Goal: Task Accomplishment & Management: Manage account settings

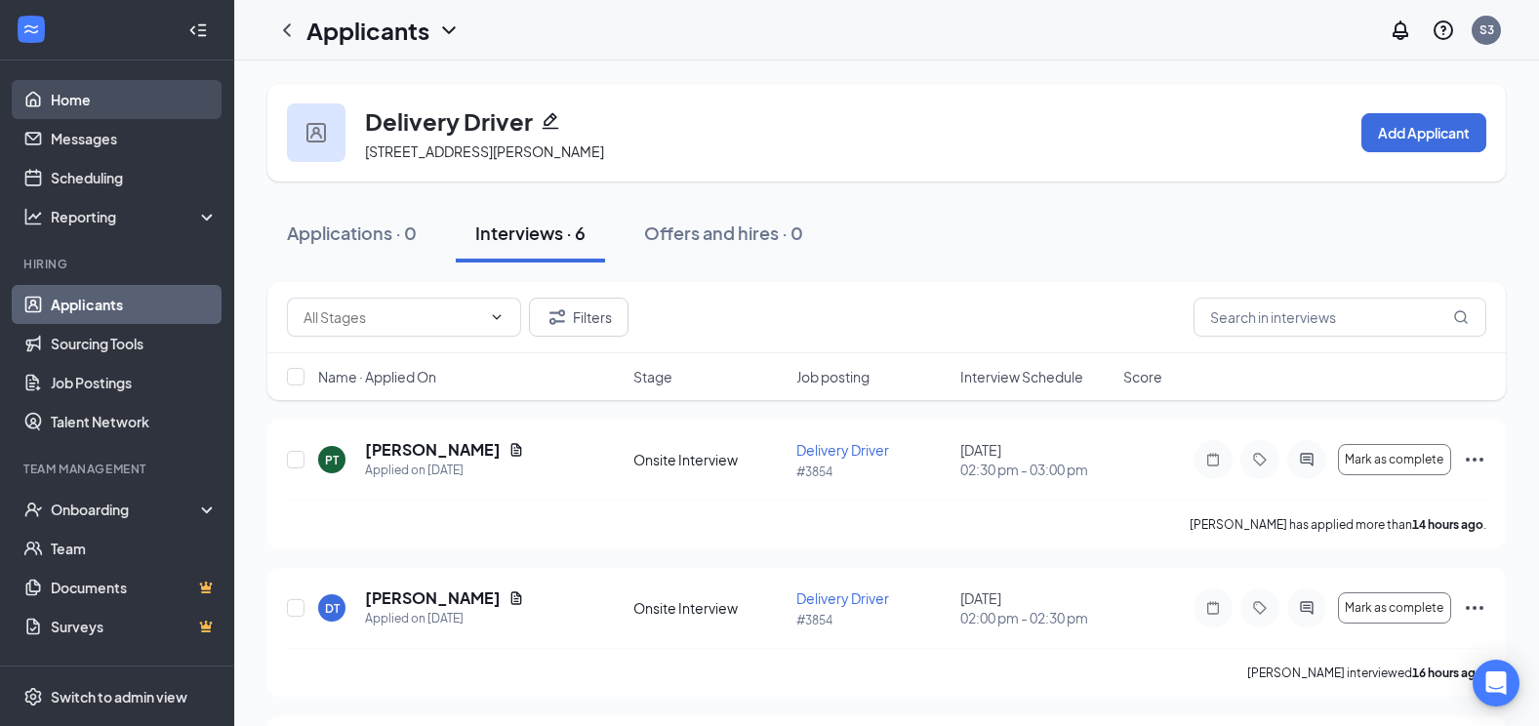
click at [73, 102] on link "Home" at bounding box center [134, 99] width 167 height 39
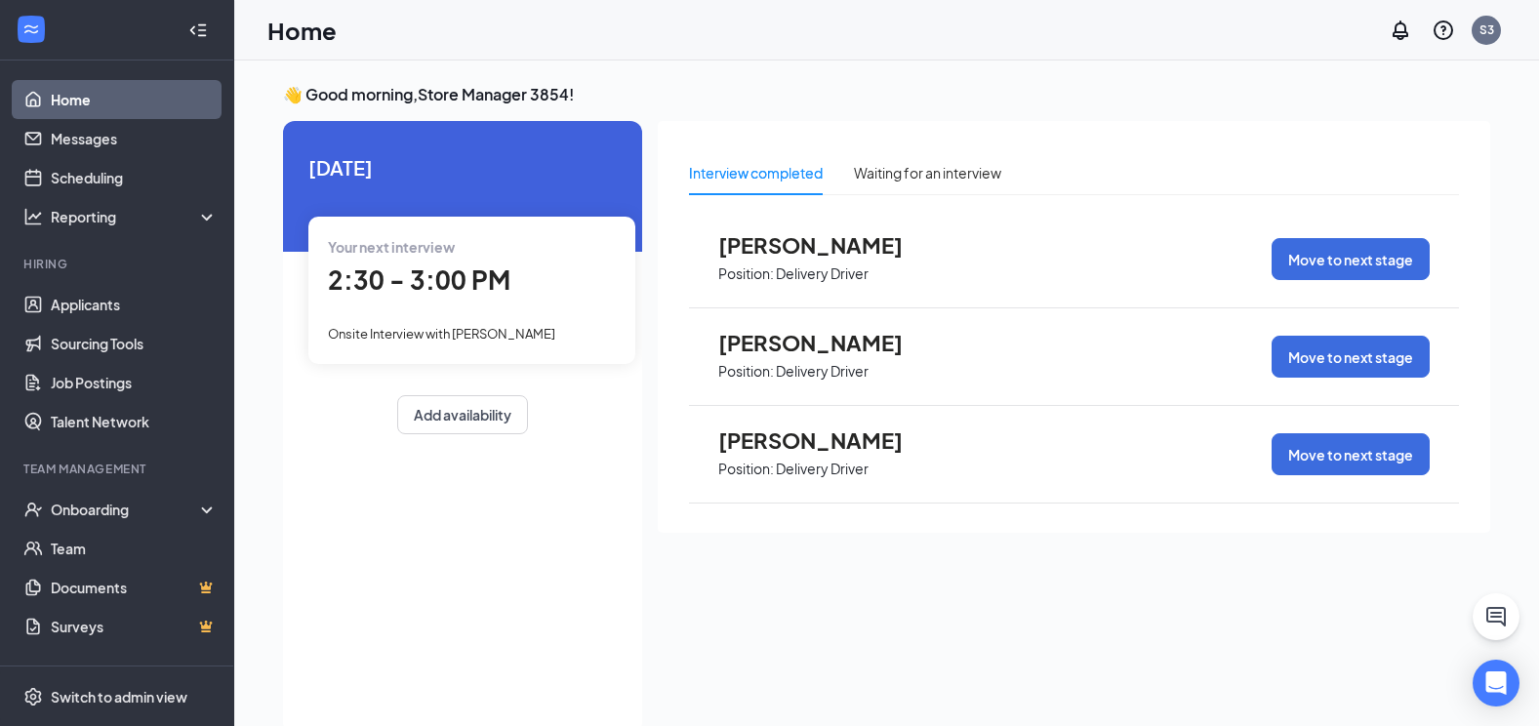
click at [823, 253] on span "[PERSON_NAME]" at bounding box center [825, 244] width 215 height 25
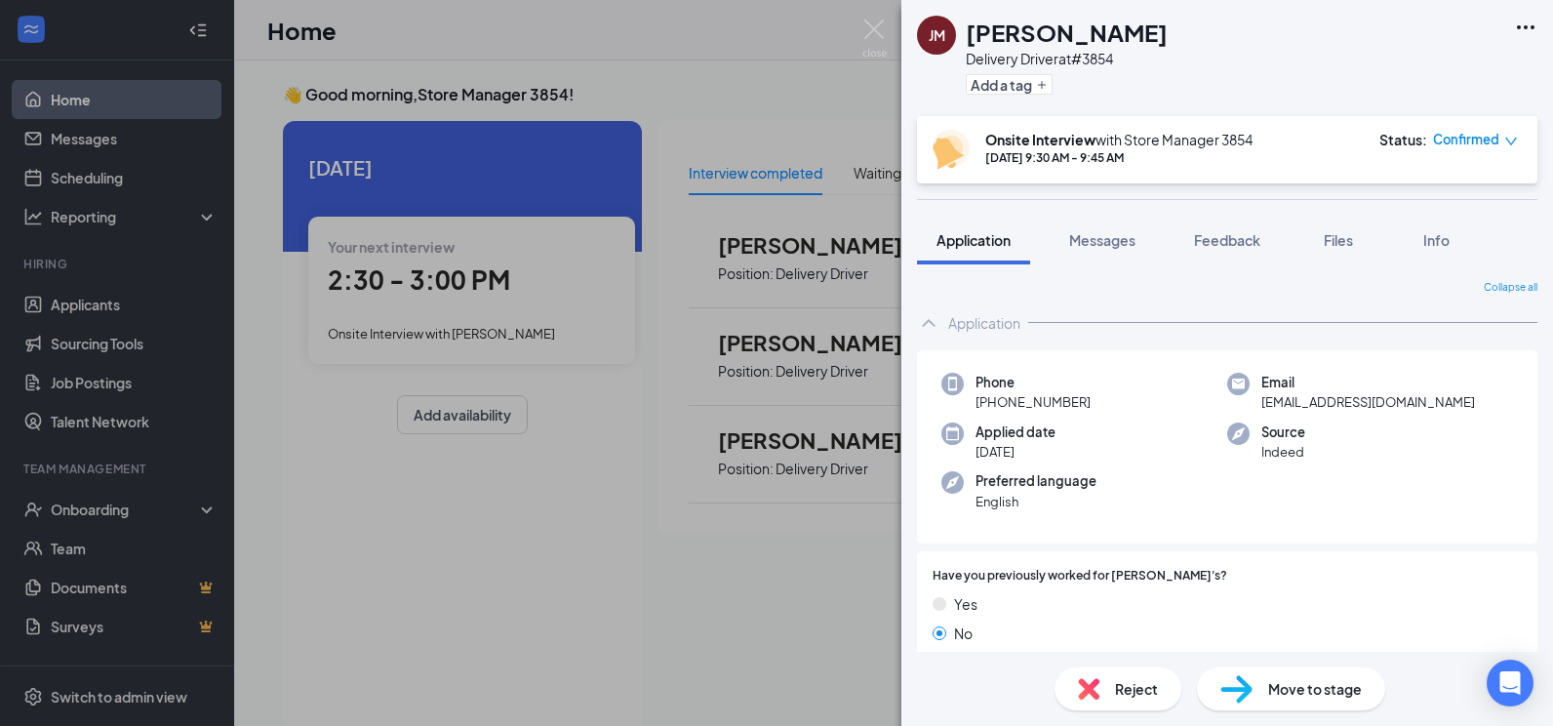
click at [1463, 133] on span "Confirmed" at bounding box center [1466, 140] width 66 height 20
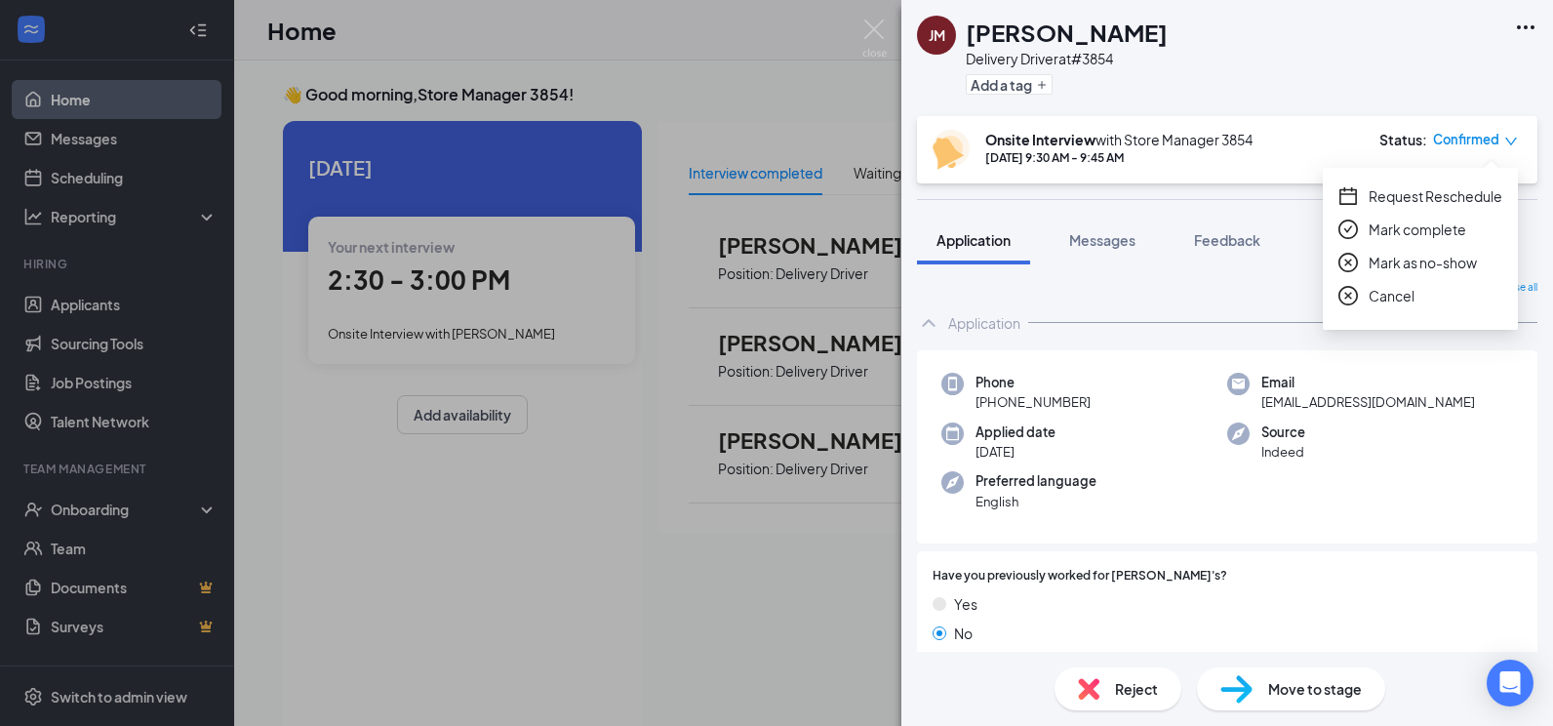
click at [1475, 263] on span "Mark as no-show" at bounding box center [1423, 262] width 108 height 21
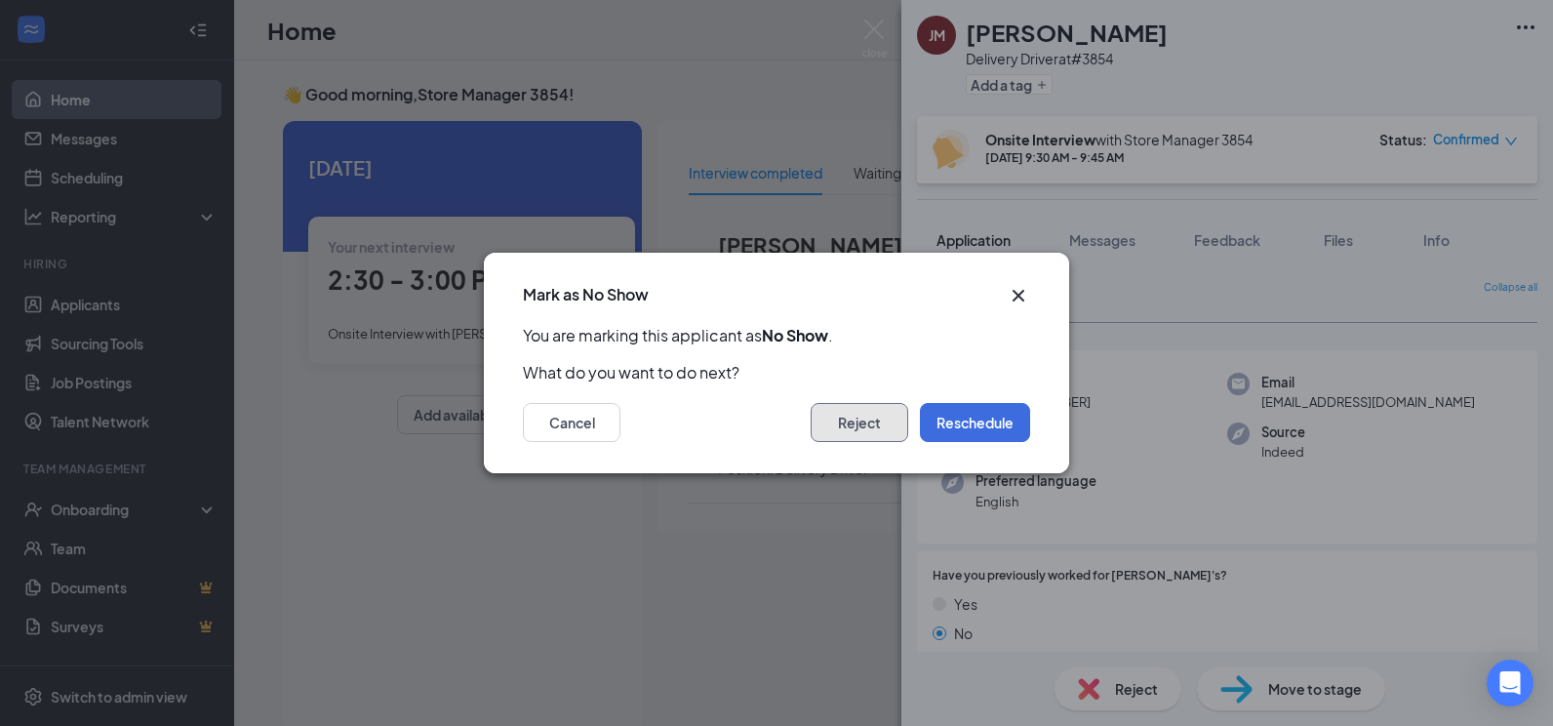
click at [862, 427] on button "Reject" at bounding box center [860, 422] width 98 height 39
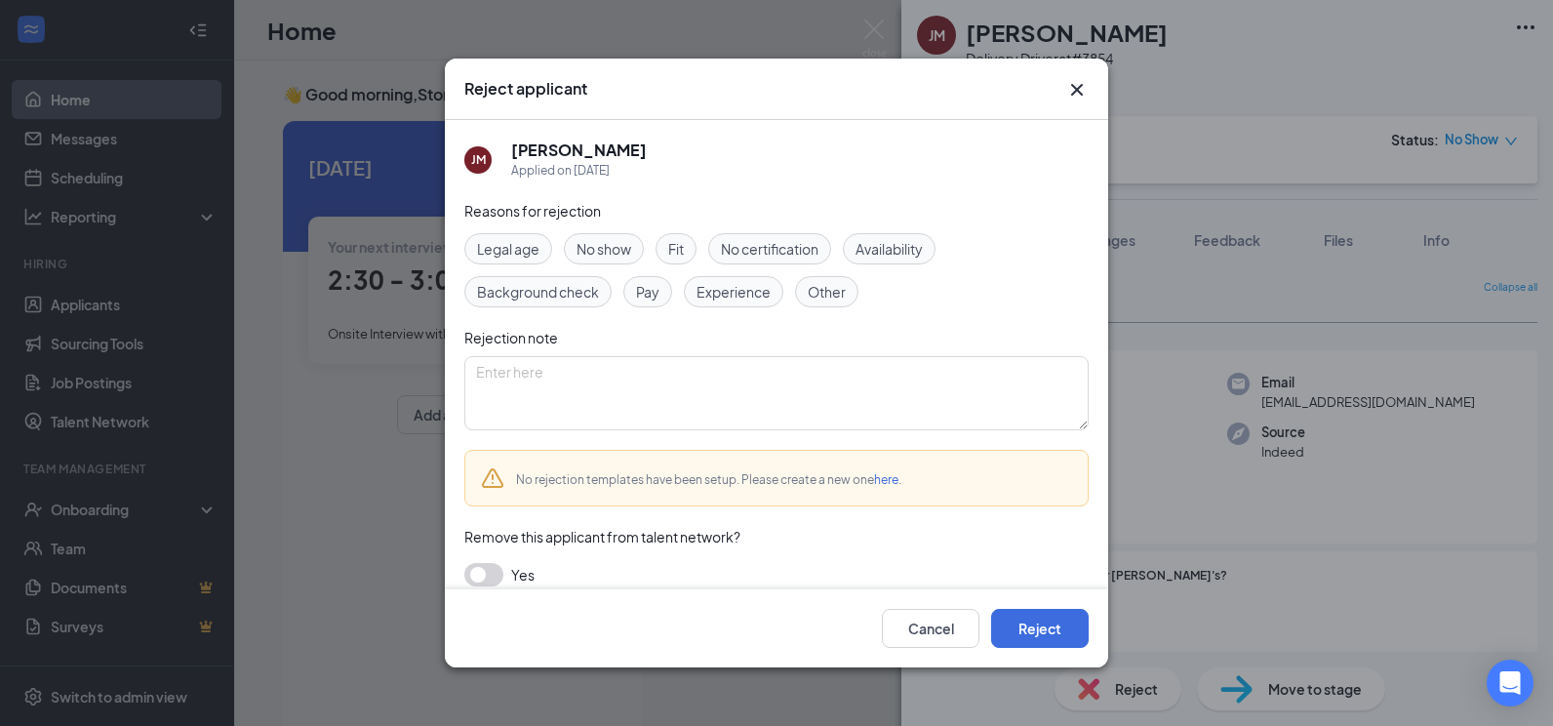
click at [620, 247] on span "No show" at bounding box center [604, 248] width 55 height 21
click at [1058, 624] on button "Reject" at bounding box center [1040, 628] width 98 height 39
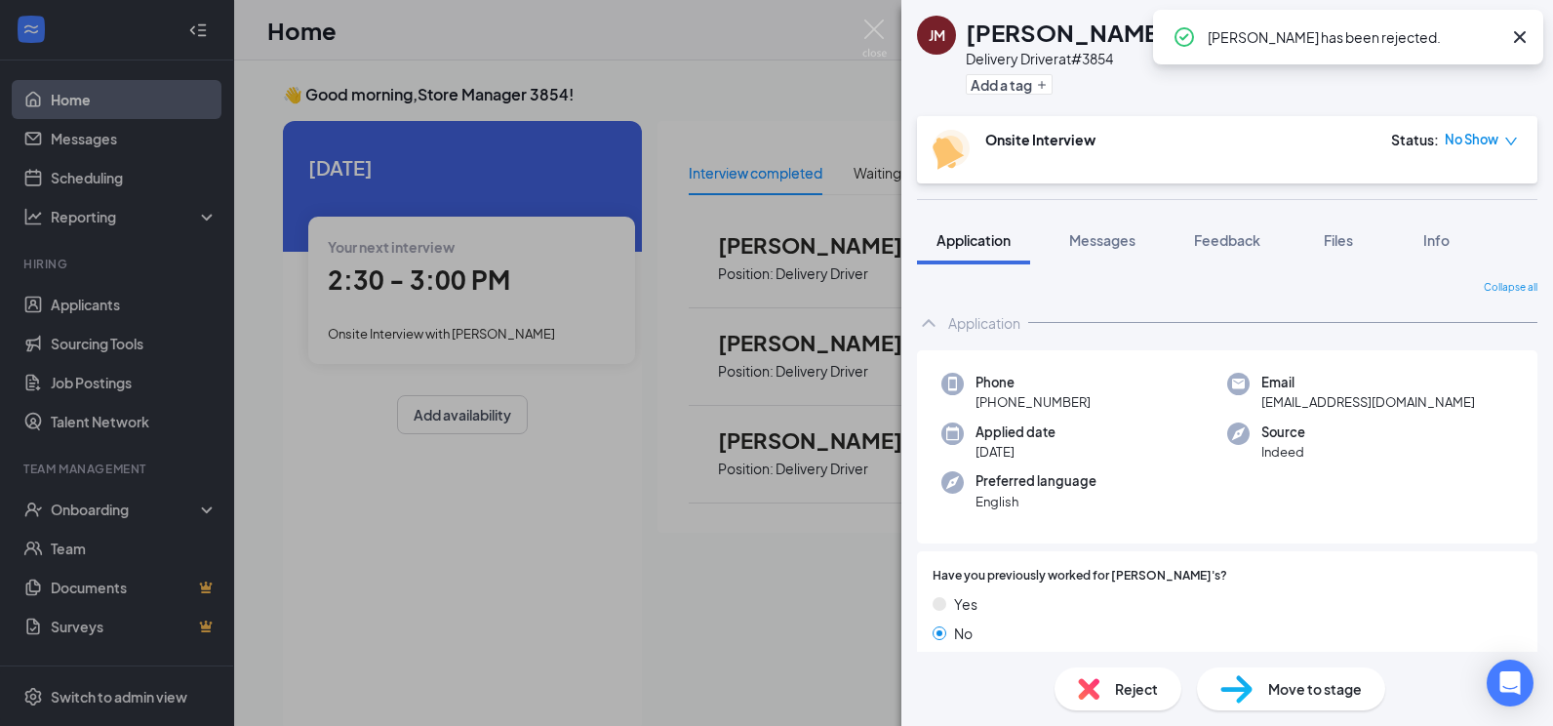
click at [800, 620] on div "JM Joseph McIntosh Delivery Driver at #3854 Add a tag Onsite Interview Status :…" at bounding box center [776, 363] width 1553 height 726
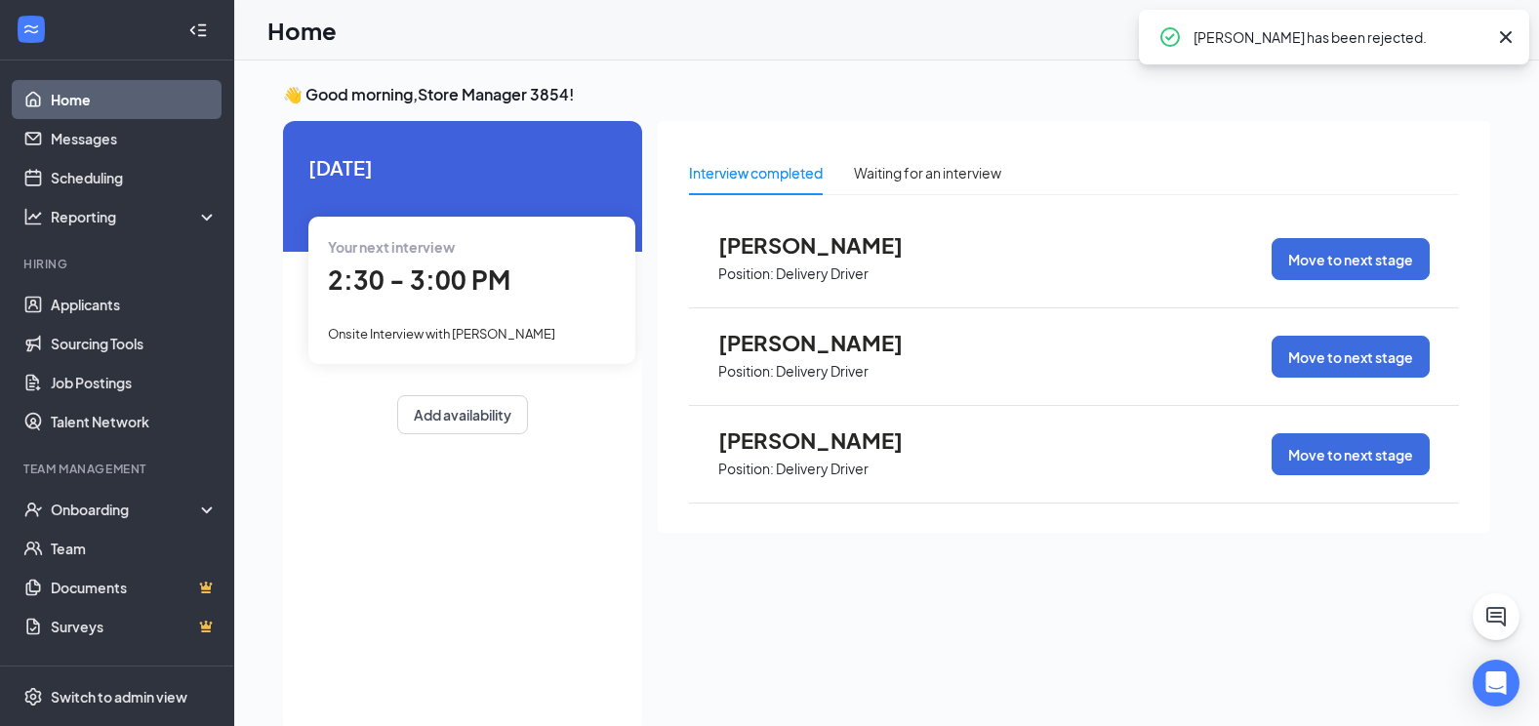
click at [820, 445] on span "Draven Taylor" at bounding box center [825, 439] width 215 height 25
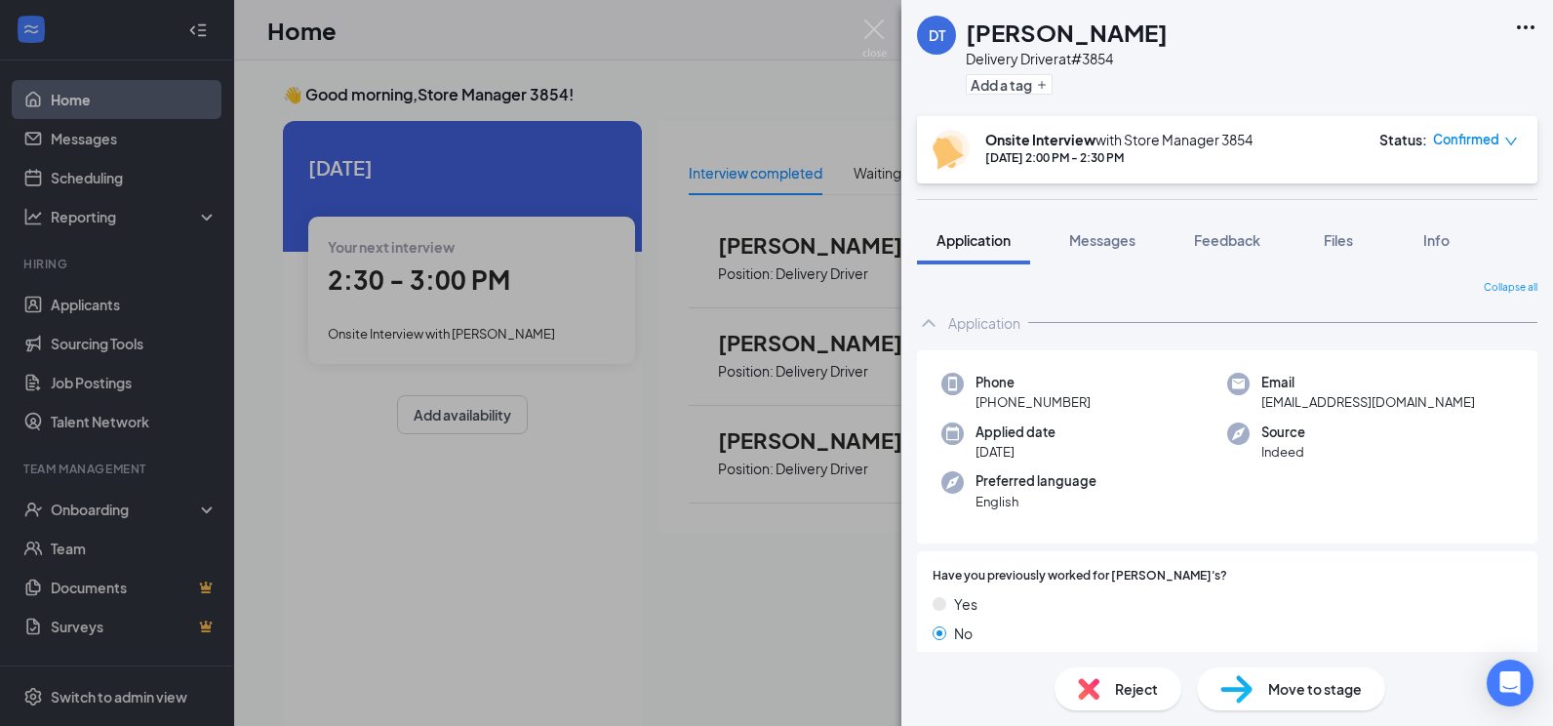
click at [1456, 143] on span "Confirmed" at bounding box center [1466, 140] width 66 height 20
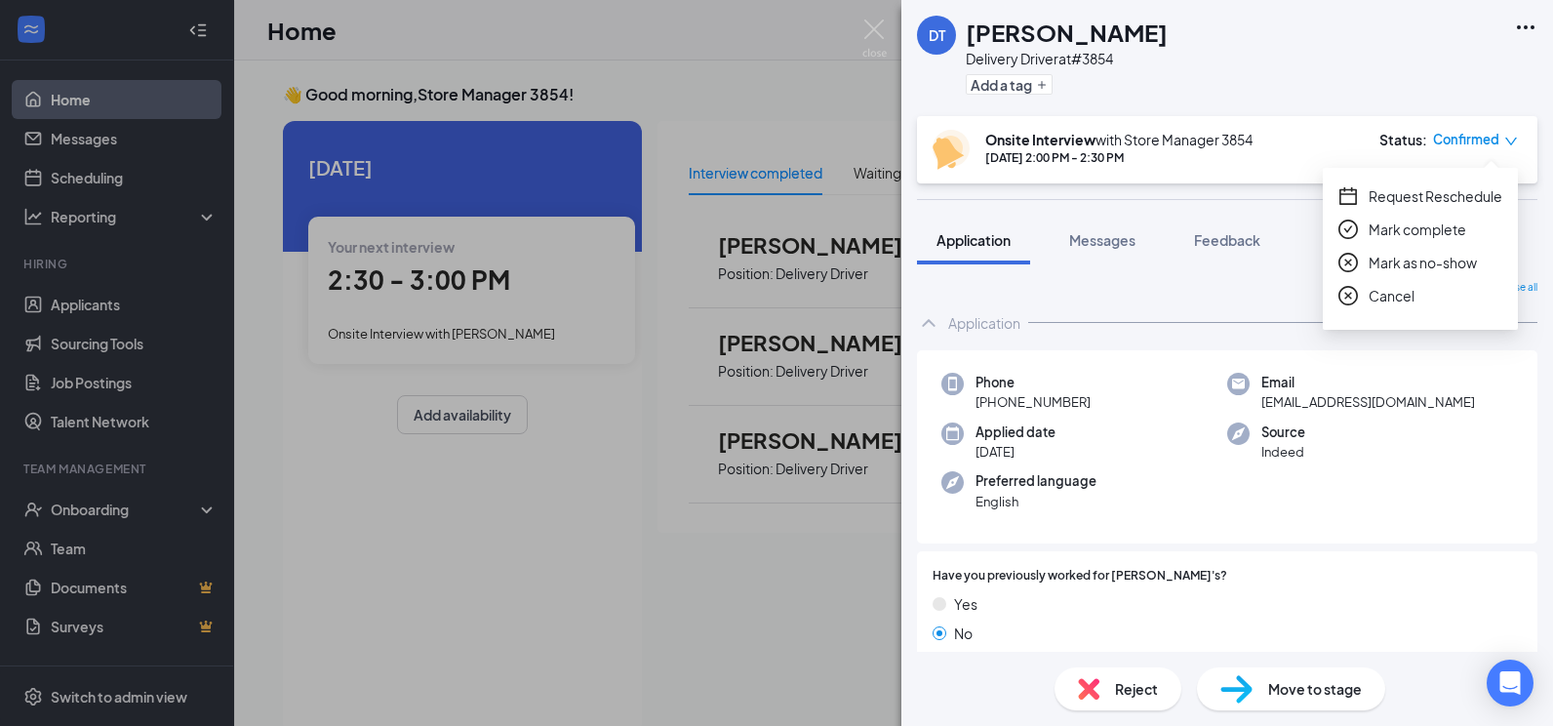
click at [1386, 264] on span "Mark as no-show" at bounding box center [1423, 262] width 108 height 21
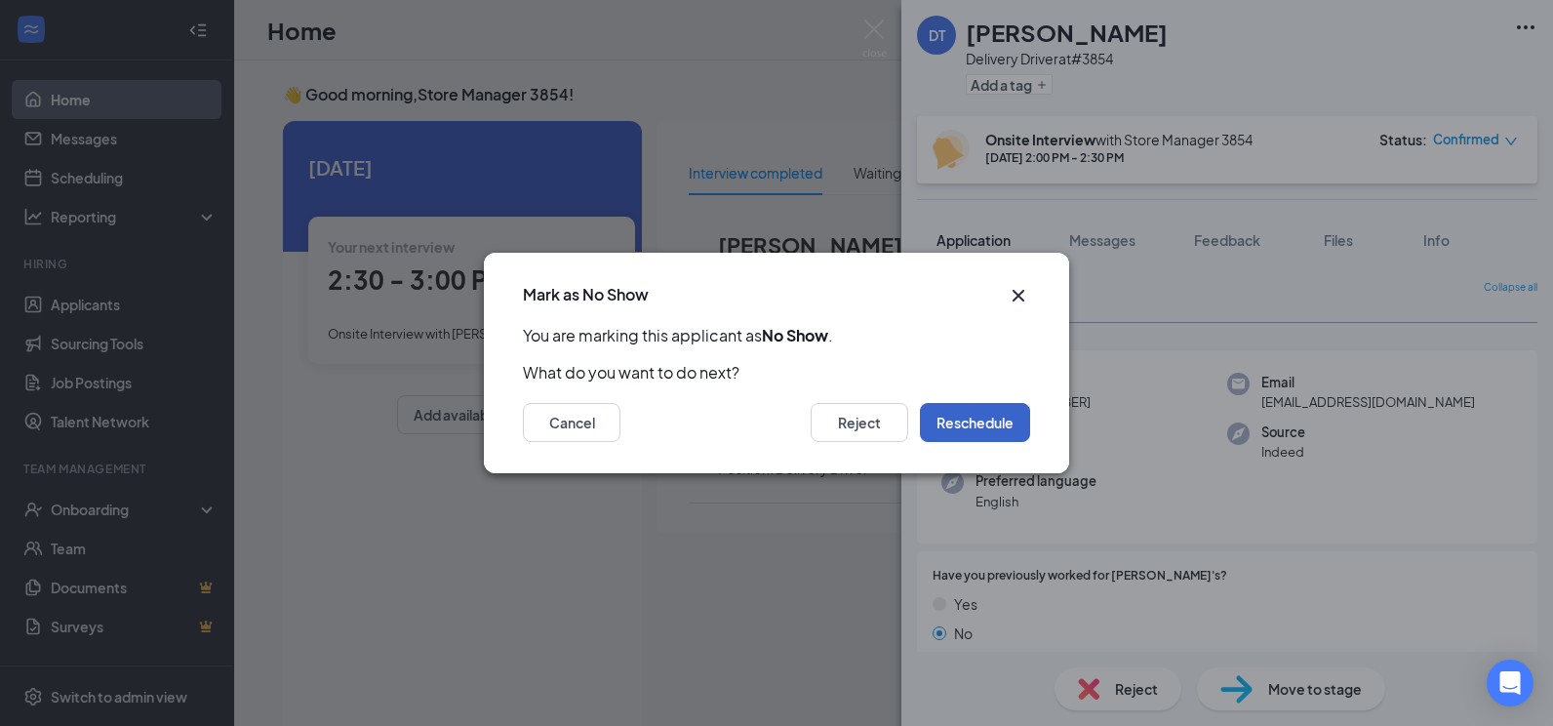
click at [945, 430] on button "Reschedule" at bounding box center [975, 422] width 110 height 39
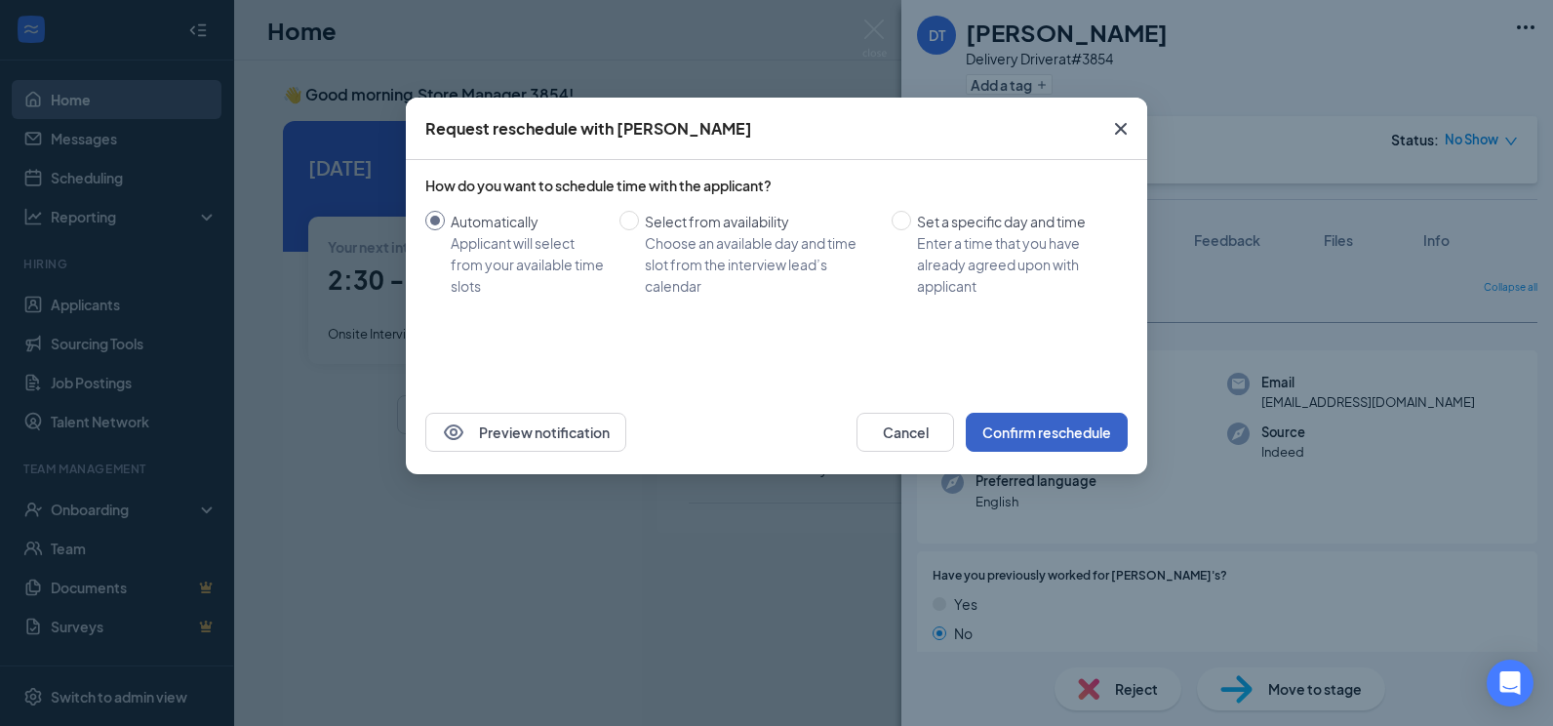
click at [1067, 426] on button "Confirm reschedule" at bounding box center [1047, 432] width 162 height 39
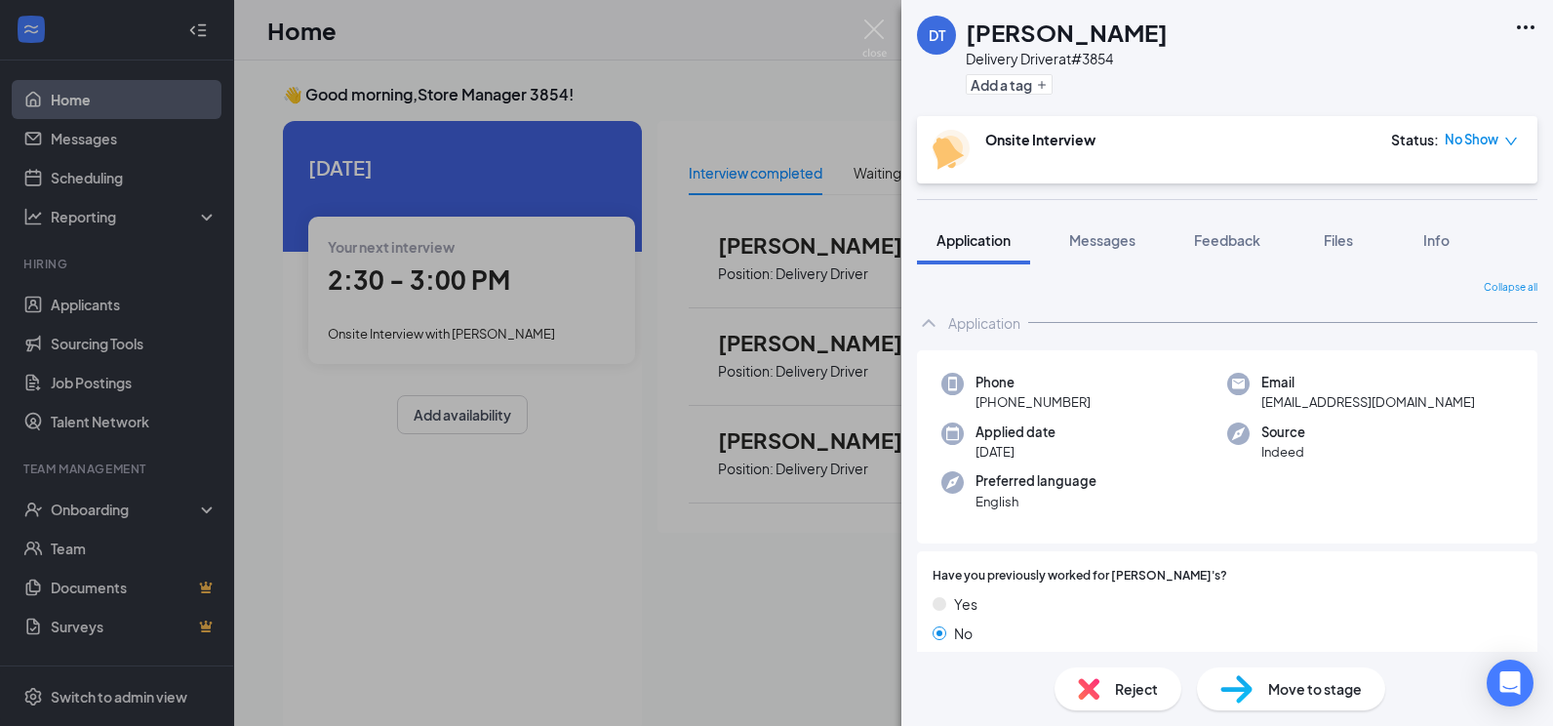
click at [791, 545] on div "DT Draven Taylor Delivery Driver at #3854 Add a tag Onsite Interview Status : N…" at bounding box center [776, 363] width 1553 height 726
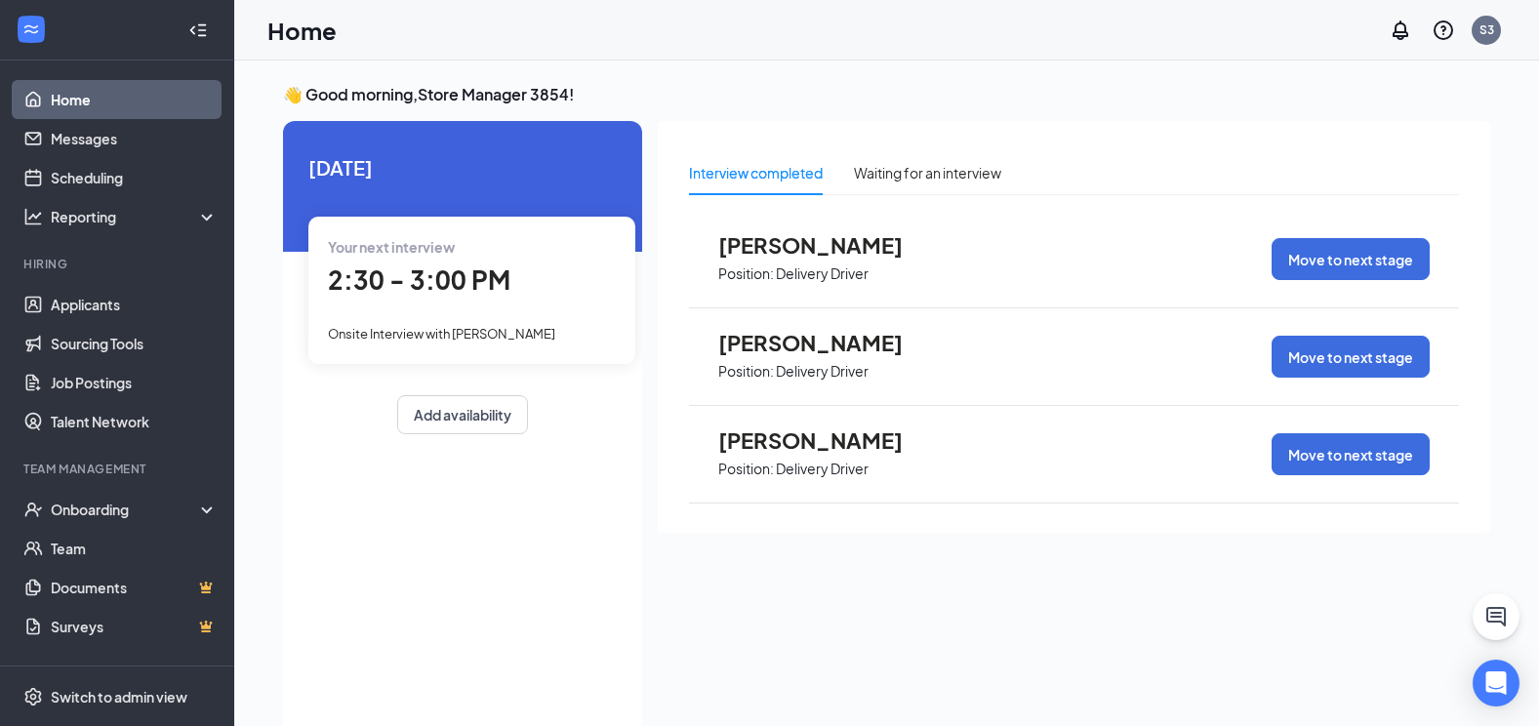
click at [779, 336] on span "David Bailey" at bounding box center [825, 342] width 215 height 25
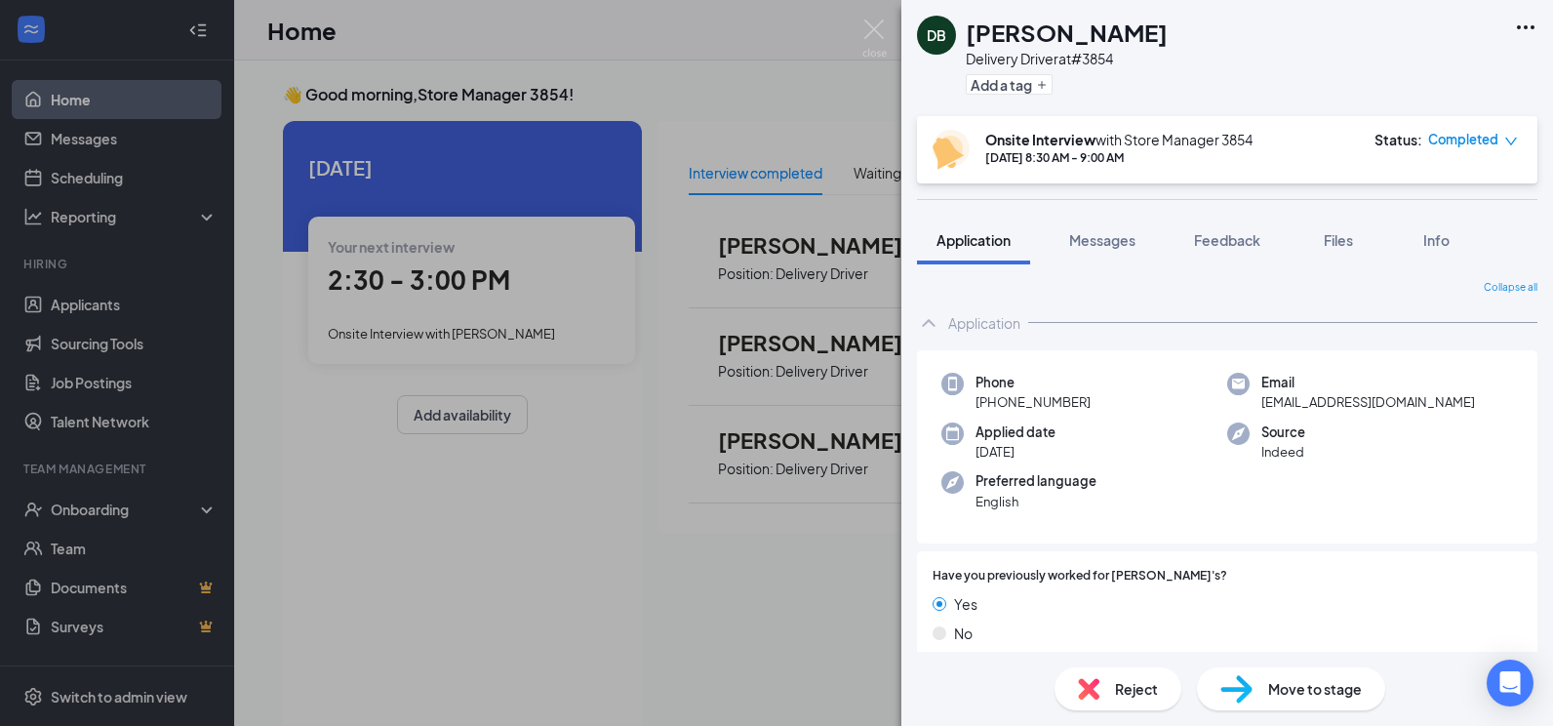
click at [1490, 141] on span "Completed" at bounding box center [1464, 140] width 70 height 20
click at [1420, 269] on div "Cancel" at bounding box center [1421, 262] width 164 height 21
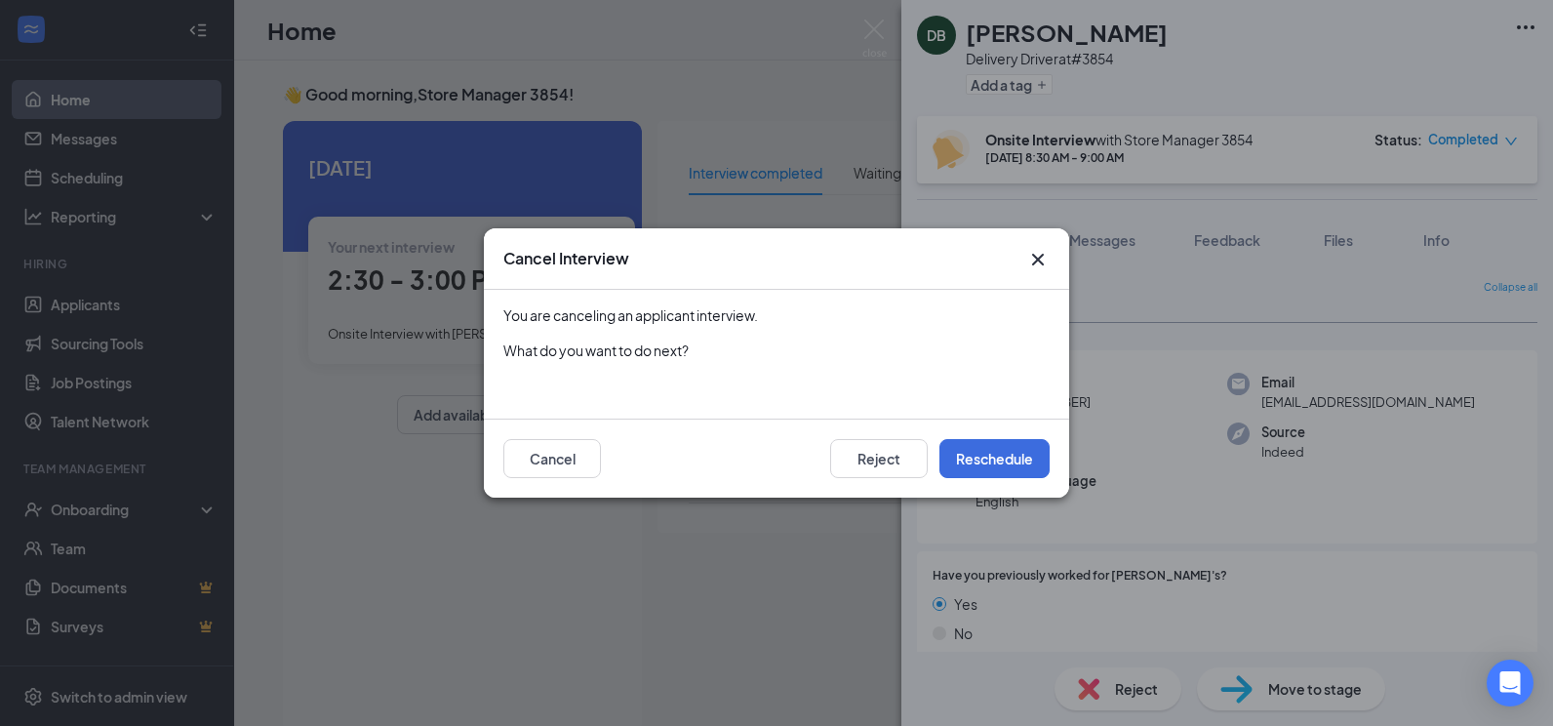
click at [1038, 261] on icon "Cross" at bounding box center [1038, 260] width 12 height 12
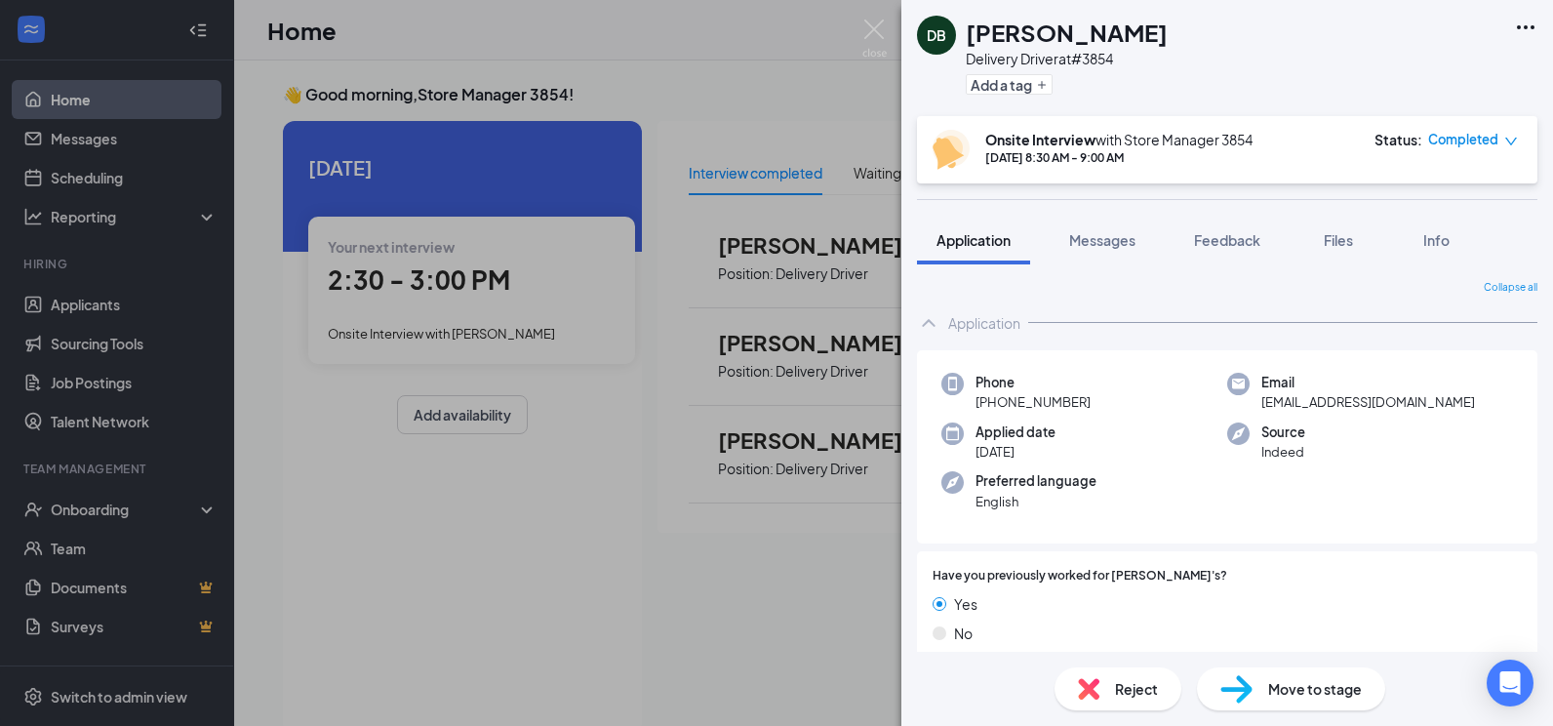
drag, startPoint x: 749, startPoint y: 510, endPoint x: 741, endPoint y: 505, distance: 10.0
click at [745, 511] on div "DB David Bailey Delivery Driver at #3854 Add a tag Onsite Interview with Store …" at bounding box center [776, 363] width 1553 height 726
